Goal: Information Seeking & Learning: Learn about a topic

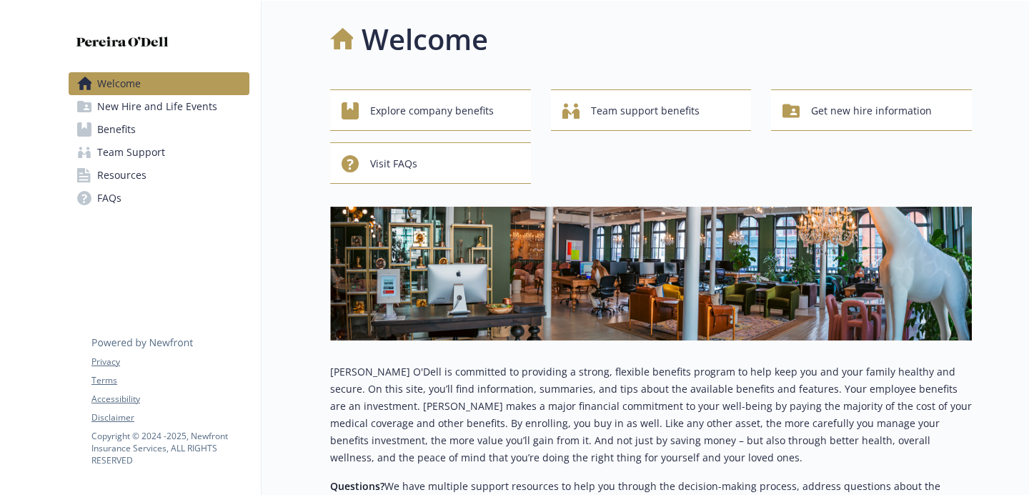
click at [126, 129] on span "Benefits" at bounding box center [116, 129] width 39 height 23
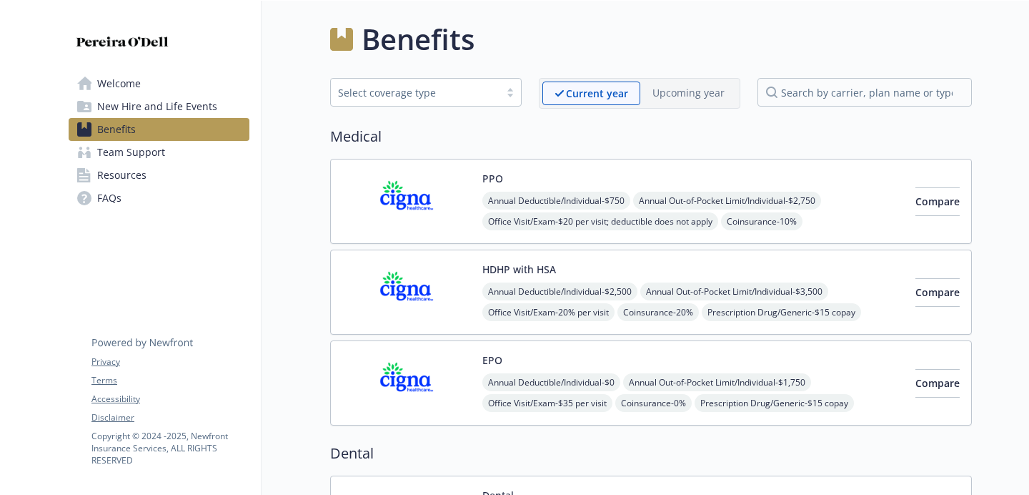
click at [469, 203] on img at bounding box center [406, 201] width 129 height 61
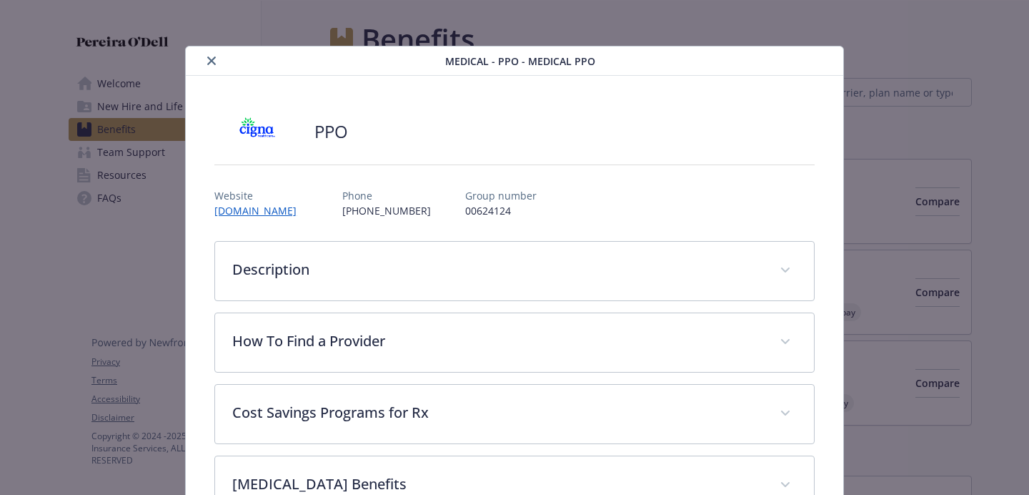
scroll to position [43, 0]
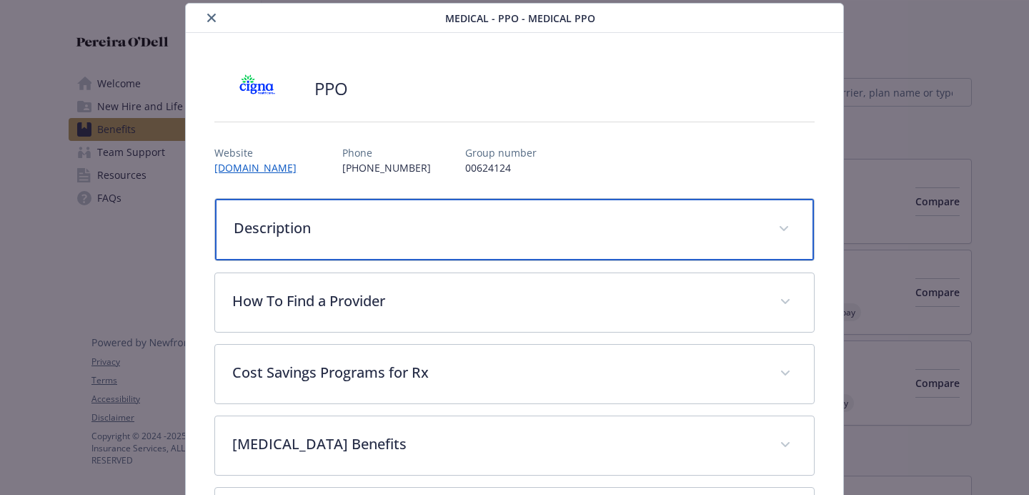
click at [469, 203] on div "Description" at bounding box center [514, 229] width 599 height 61
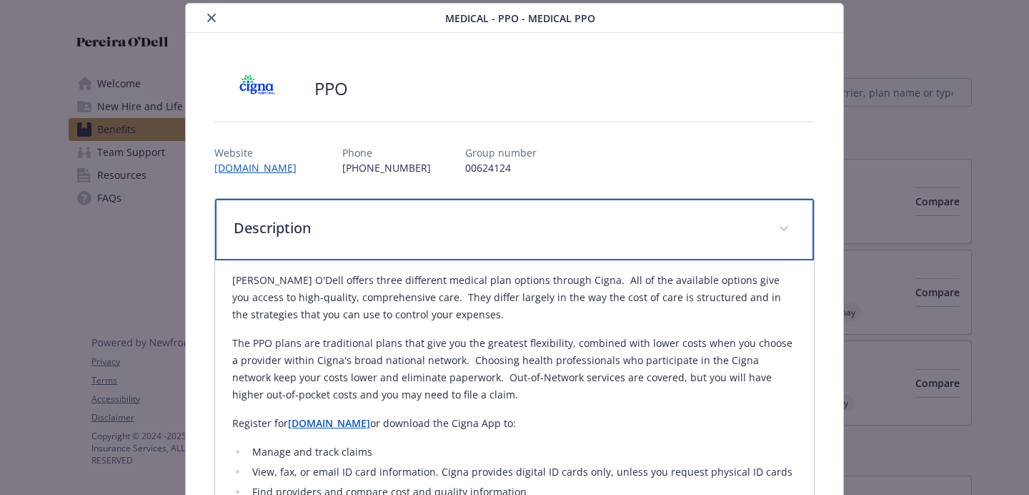
click at [469, 203] on div "Description" at bounding box center [514, 229] width 599 height 61
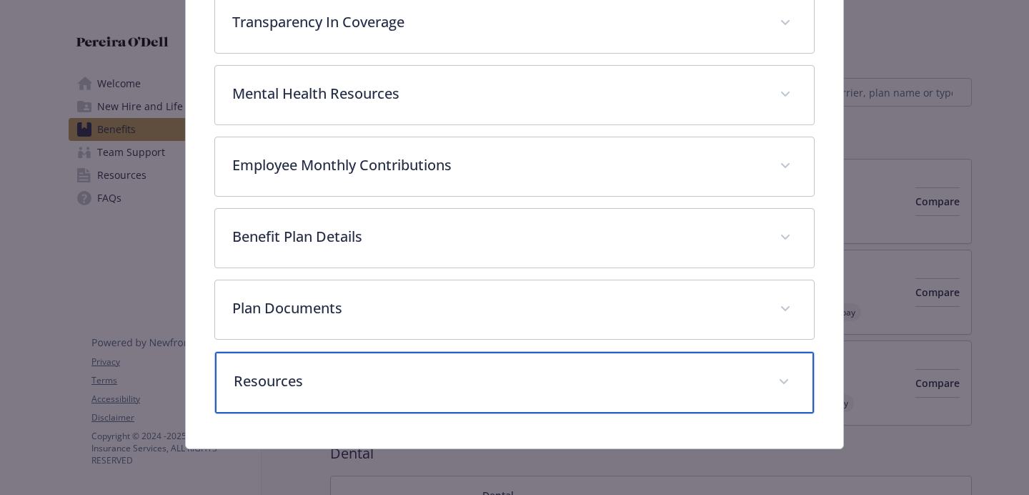
click at [359, 387] on p "Resources" at bounding box center [497, 380] width 527 height 21
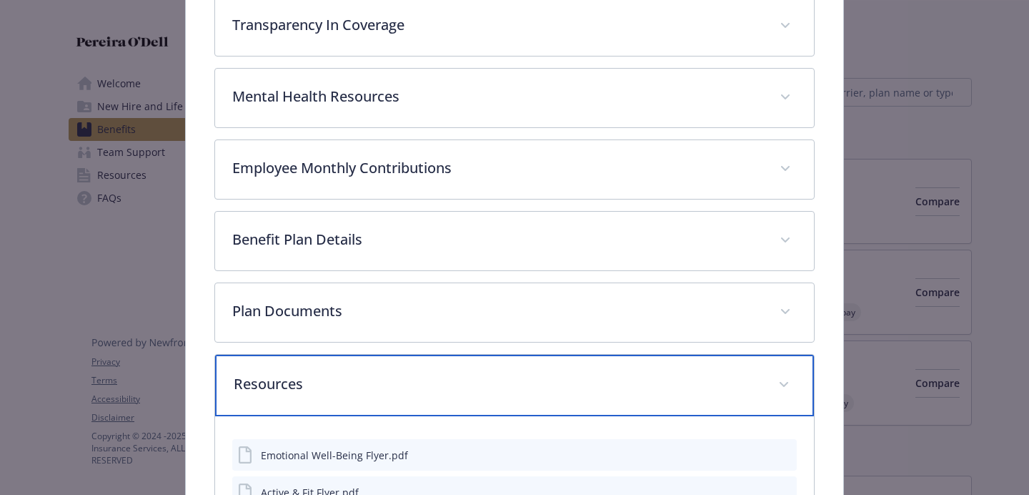
click at [359, 378] on p "Resources" at bounding box center [497, 383] width 527 height 21
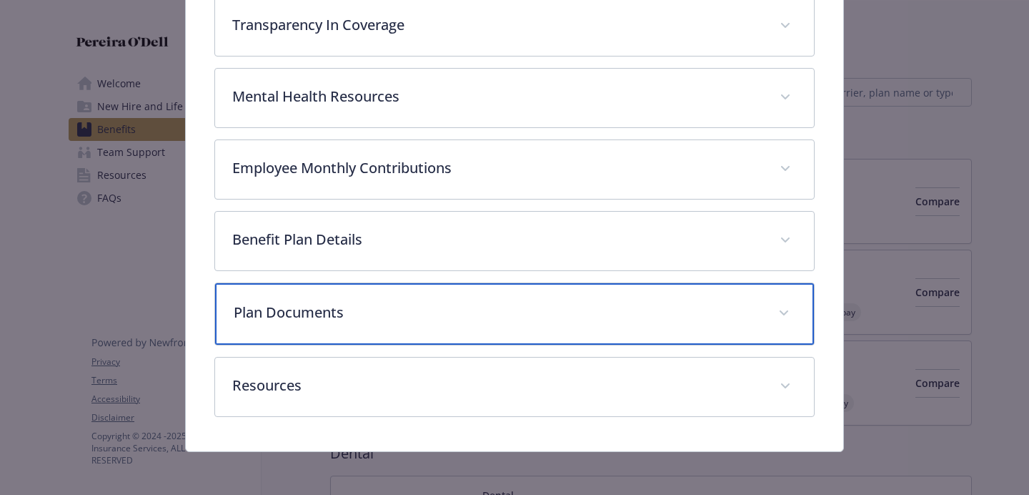
click at [359, 284] on div "Plan Documents" at bounding box center [514, 313] width 599 height 61
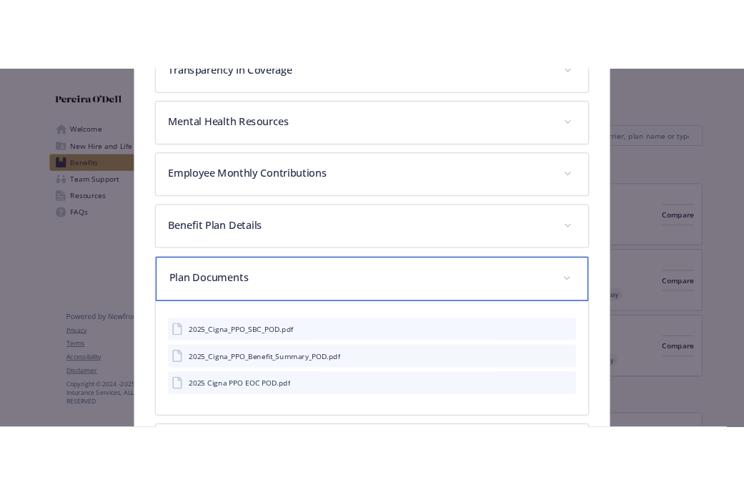
scroll to position [555, 0]
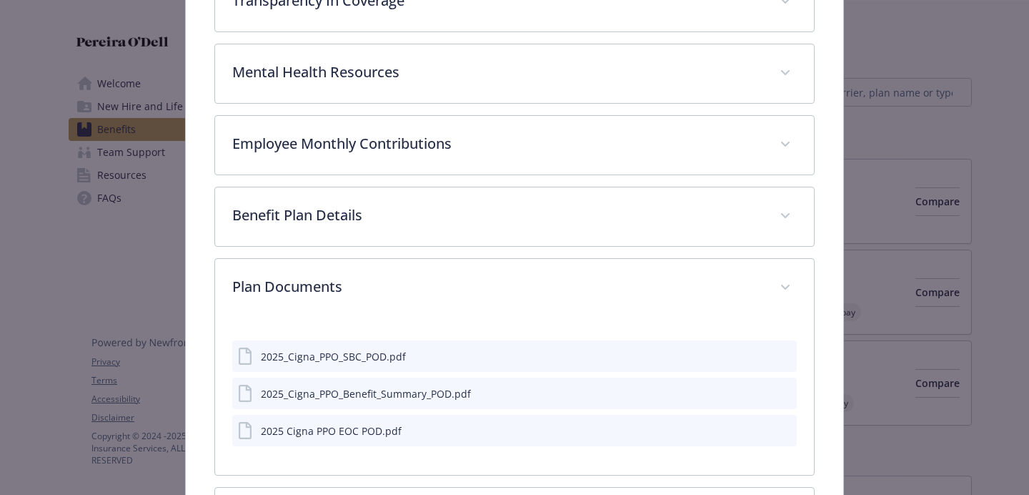
click at [781, 397] on button "preview file" at bounding box center [783, 392] width 16 height 13
